Goal: Transaction & Acquisition: Purchase product/service

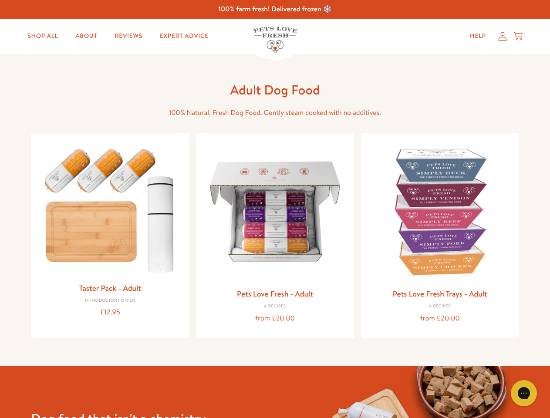
click at [524, 393] on icon "Gorgias live chat" at bounding box center [523, 393] width 8 height 8
